Goal: Find contact information: Find contact information

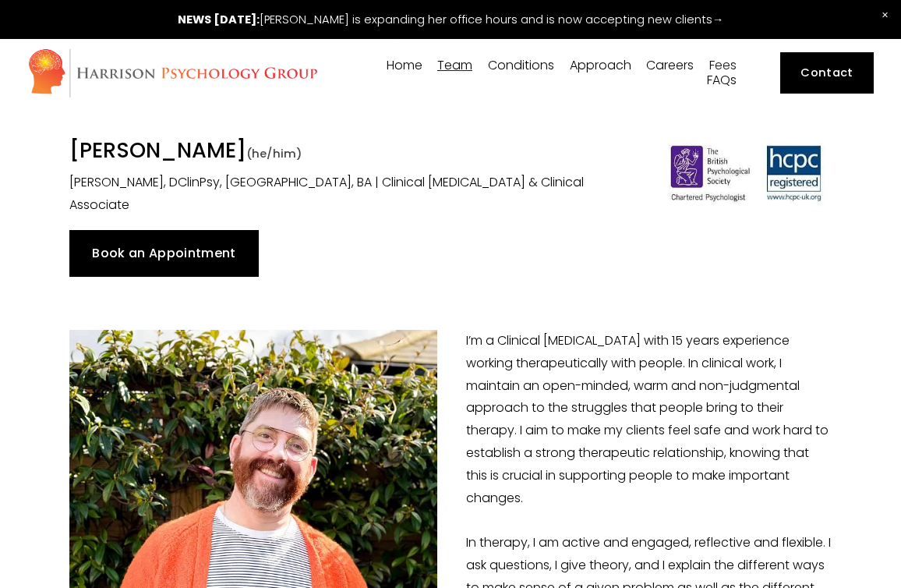
drag, startPoint x: 70, startPoint y: 144, endPoint x: 225, endPoint y: 146, distance: 155.2
click at [225, 146] on h1 "[PERSON_NAME] (he/him)" at bounding box center [351, 152] width 565 height 30
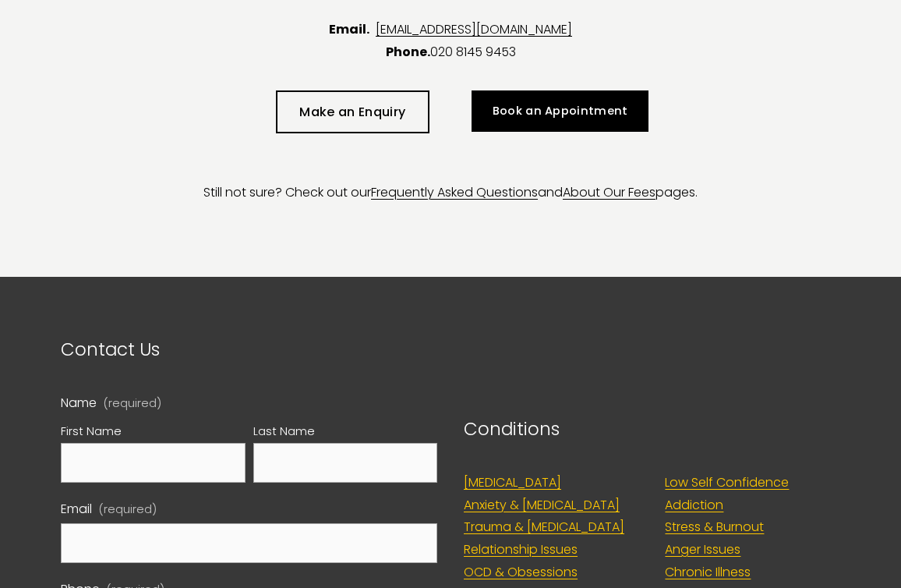
scroll to position [3684, 0]
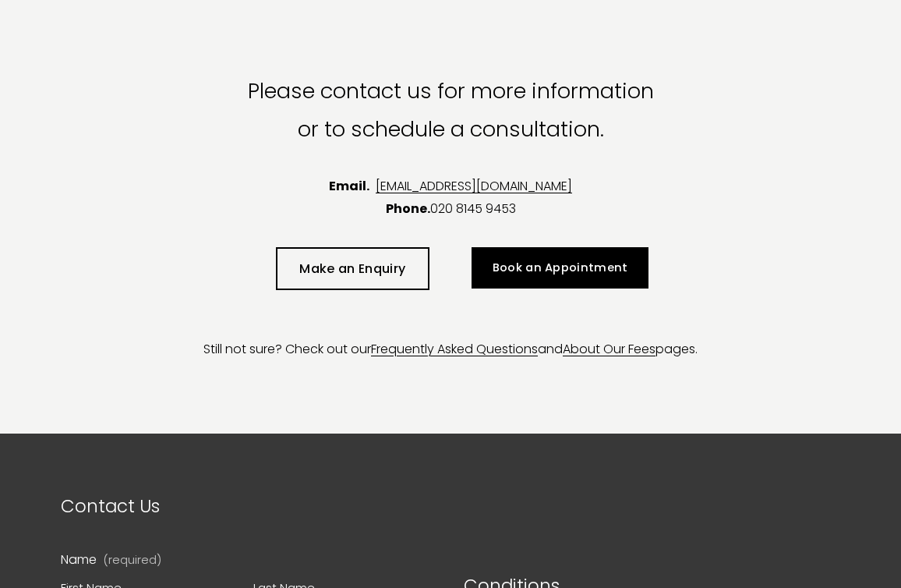
drag, startPoint x: 608, startPoint y: 160, endPoint x: 353, endPoint y: 156, distance: 255.0
click at [353, 175] on p "Email. [EMAIL_ADDRESS][DOMAIN_NAME] Phone. [PHONE_NUMBER]" at bounding box center [450, 197] width 847 height 45
copy link "[EMAIL_ADDRESS][DOMAIN_NAME]"
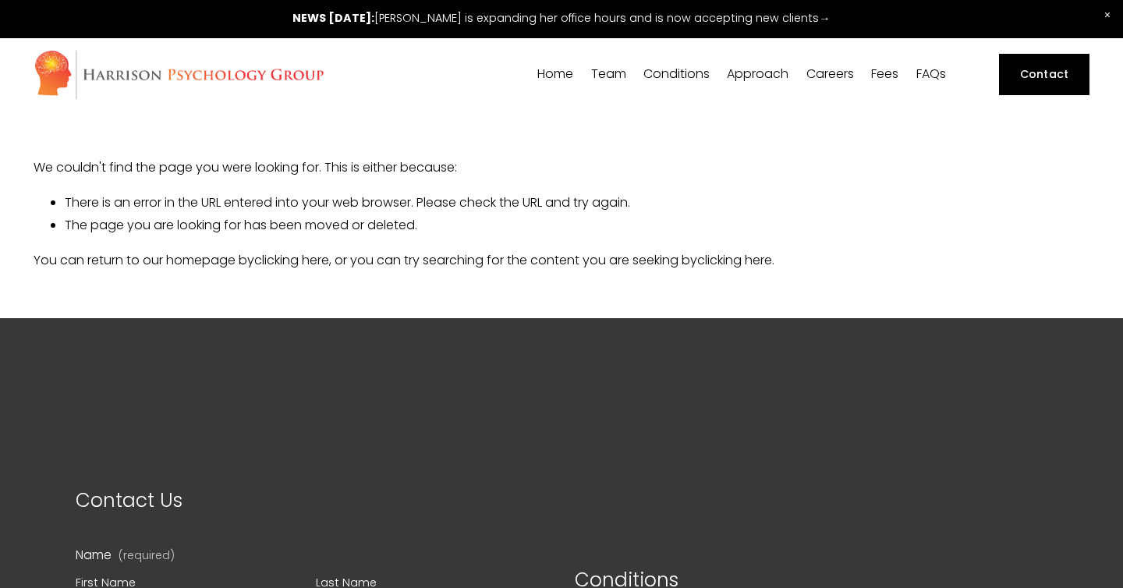
click at [594, 70] on span "Team" at bounding box center [608, 74] width 35 height 12
click at [0, 0] on span "[PERSON_NAME]" at bounding box center [0, 0] width 0 height 0
click at [0, 0] on div "[PERSON_NAME]" at bounding box center [0, 0] width 0 height 0
click at [0, 0] on span "[PERSON_NAME]" at bounding box center [0, 0] width 0 height 0
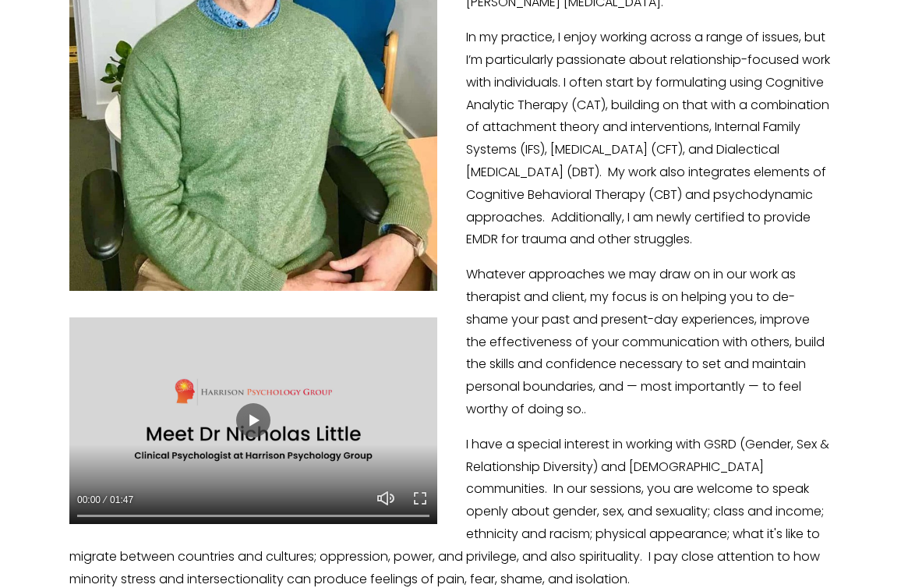
scroll to position [525, 0]
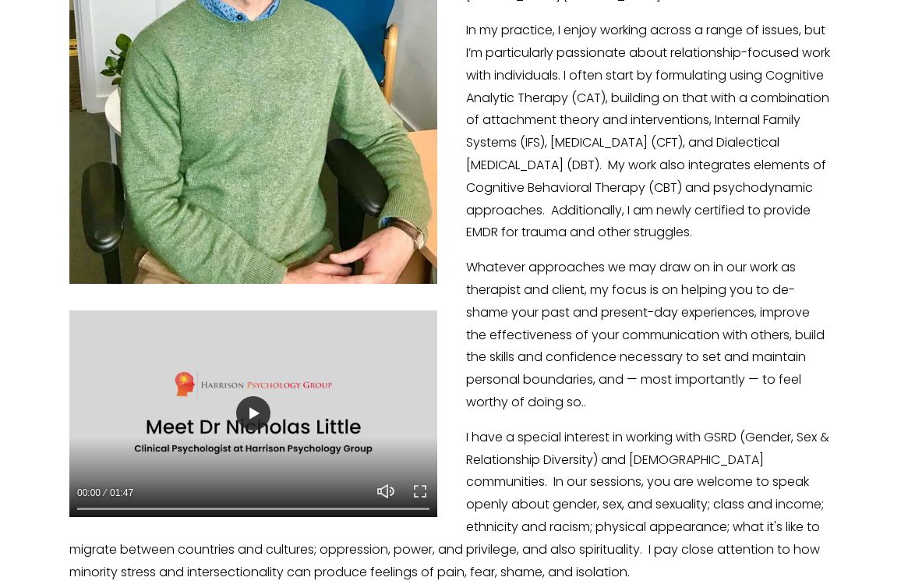
click at [258, 416] on button "Play" at bounding box center [253, 413] width 34 height 34
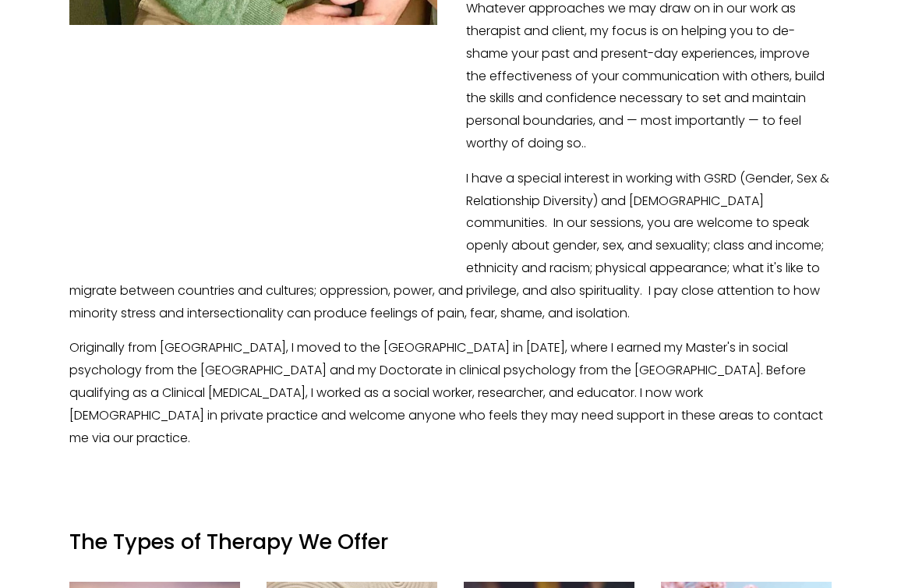
scroll to position [785, 0]
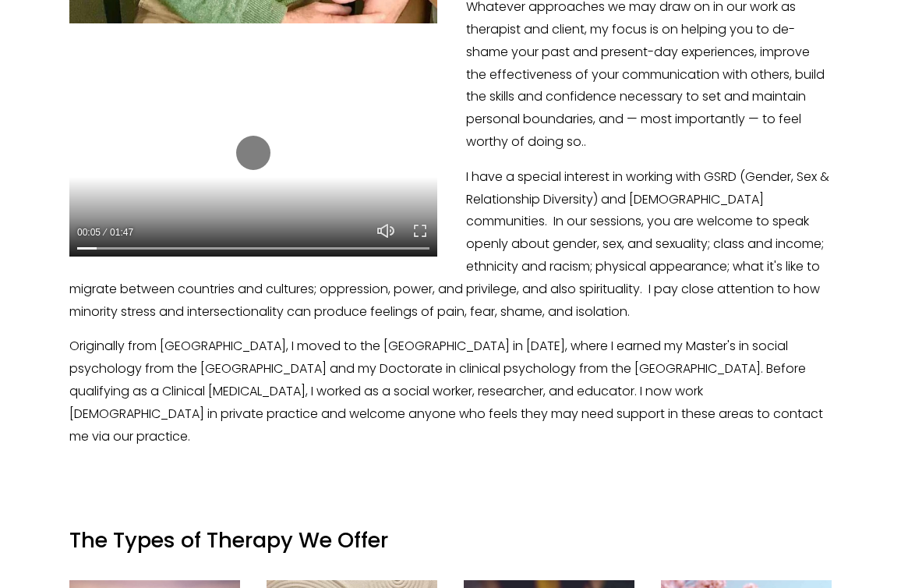
click at [125, 200] on div at bounding box center [253, 153] width 368 height 207
click at [168, 193] on div at bounding box center [253, 153] width 368 height 207
type input "6.38"
click at [389, 228] on button "Unmute Mute" at bounding box center [386, 230] width 19 height 19
type input "0"
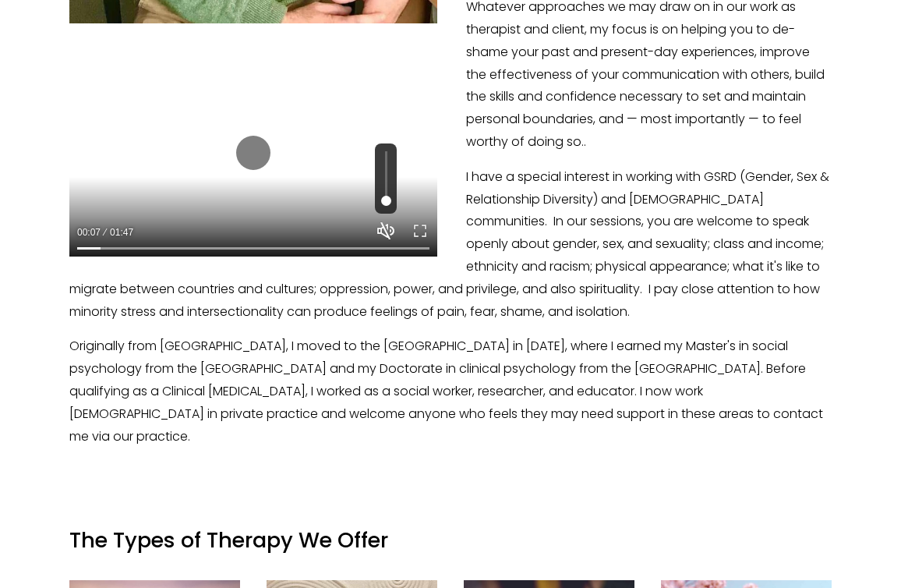
type input "6.89"
click at [389, 226] on button "Unmute Mute" at bounding box center [386, 230] width 19 height 19
type input "1"
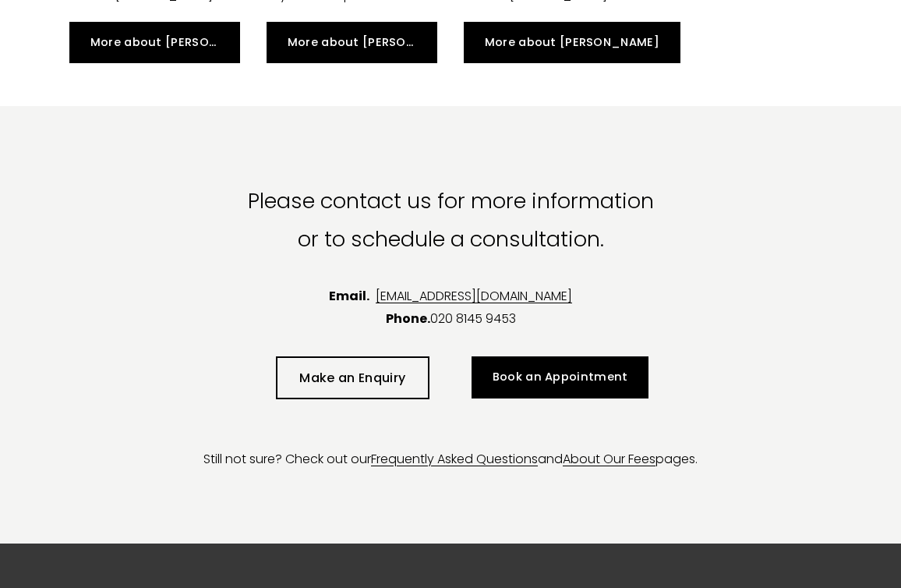
scroll to position [3580, 0]
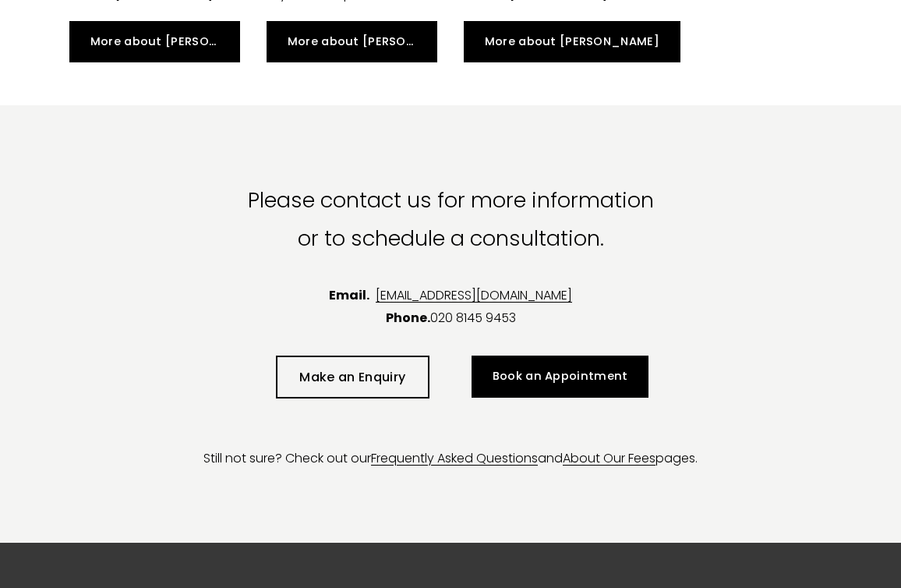
drag, startPoint x: 604, startPoint y: 294, endPoint x: 354, endPoint y: 289, distance: 250.3
click at [354, 289] on p "Email. [EMAIL_ADDRESS][DOMAIN_NAME] Phone. [PHONE_NUMBER]" at bounding box center [450, 307] width 847 height 45
copy link "[EMAIL_ADDRESS][DOMAIN_NAME]"
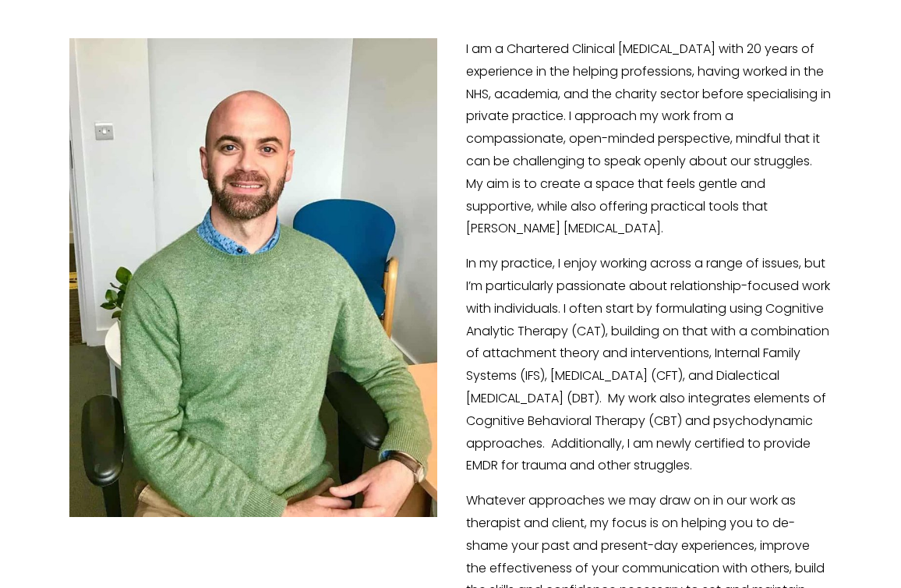
scroll to position [231, 0]
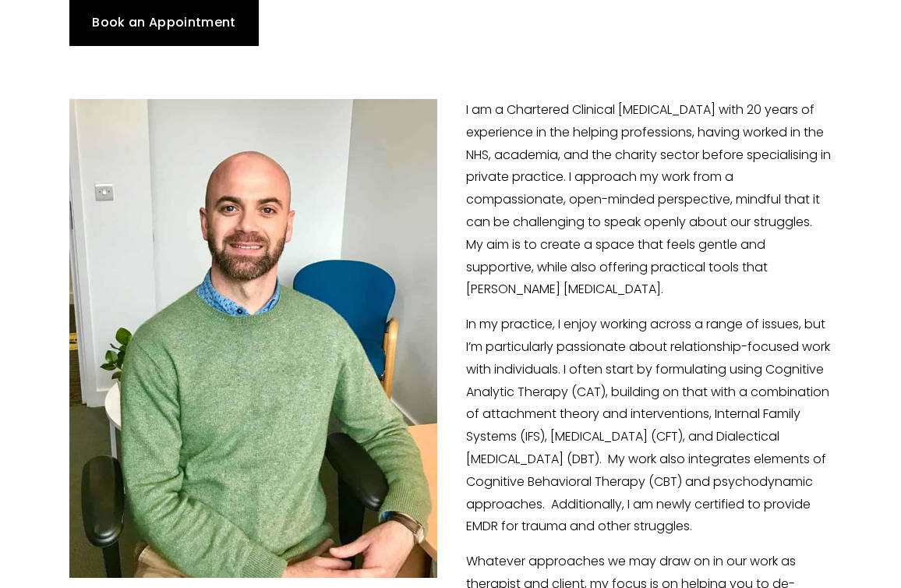
type input "40.22"
